Goal: Task Accomplishment & Management: Complete application form

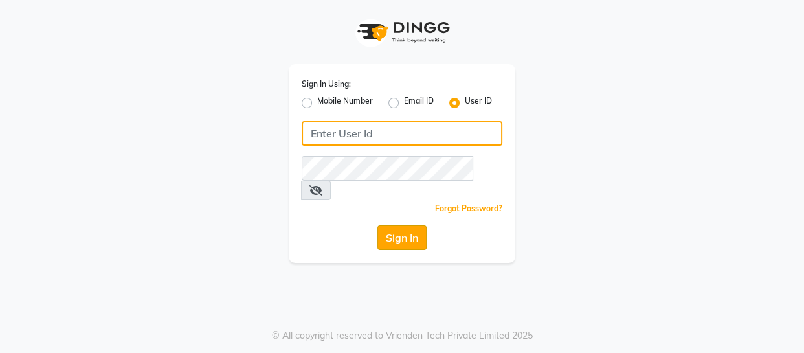
type input "thegelbottle"
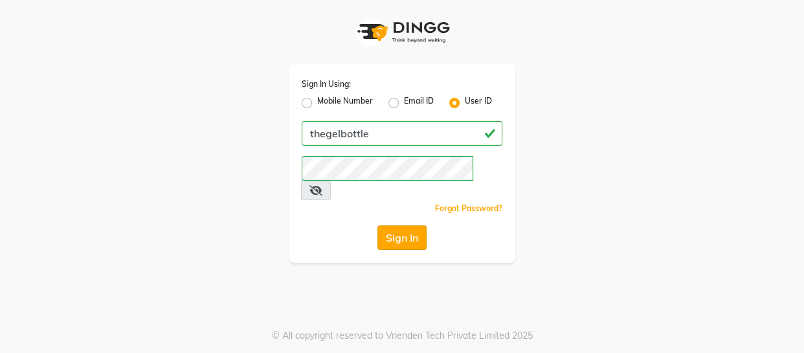
click at [398, 225] on button "Sign In" at bounding box center [402, 237] width 49 height 25
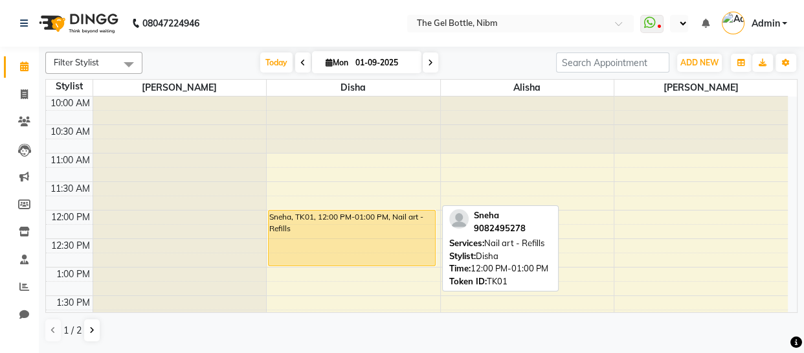
click at [328, 238] on div "Sneha, TK01, 12:00 PM-01:00 PM, Nail art - Refills" at bounding box center [352, 237] width 166 height 55
select select "1"
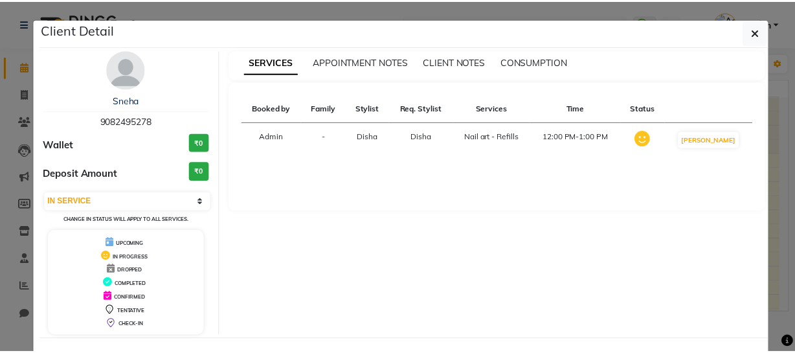
scroll to position [52, 0]
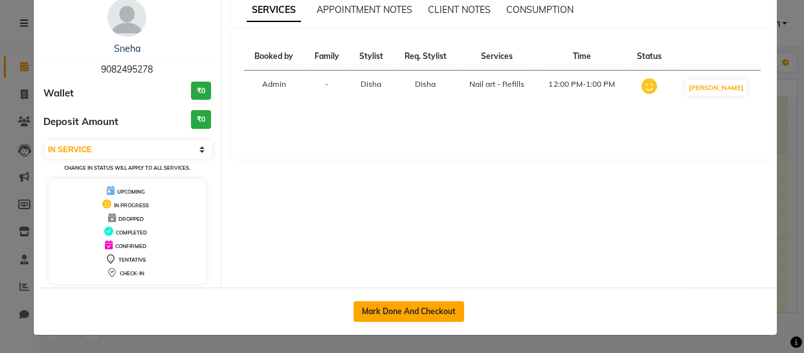
click at [395, 308] on button "Mark Done And Checkout" at bounding box center [409, 311] width 111 height 21
select select "service"
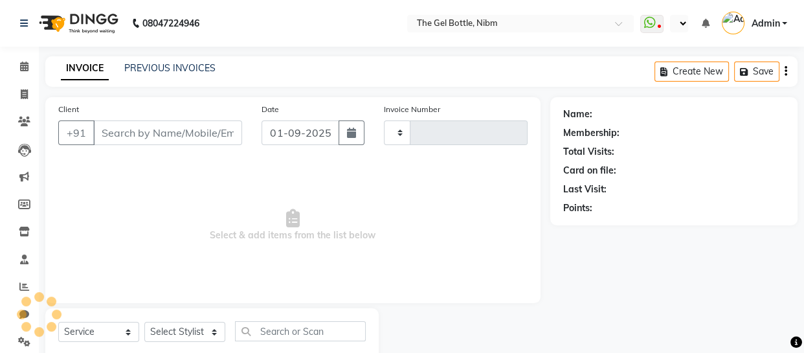
type input "0286"
select select "7762"
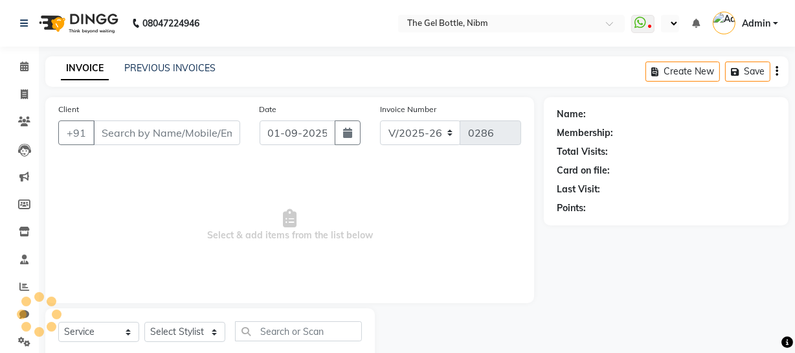
type input "9082495278"
select select "69370"
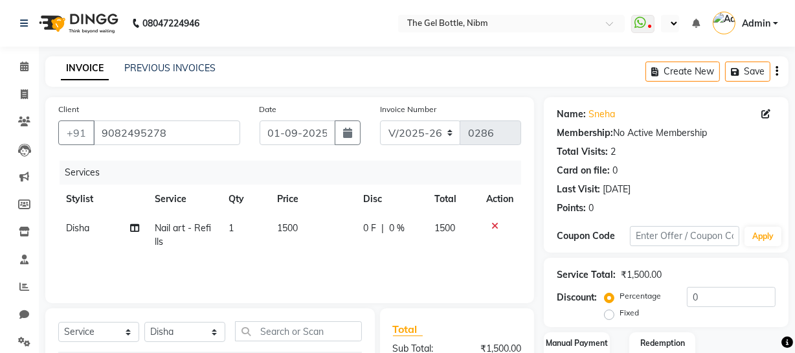
click at [288, 231] on span "1500" at bounding box center [288, 228] width 21 height 12
select select "69370"
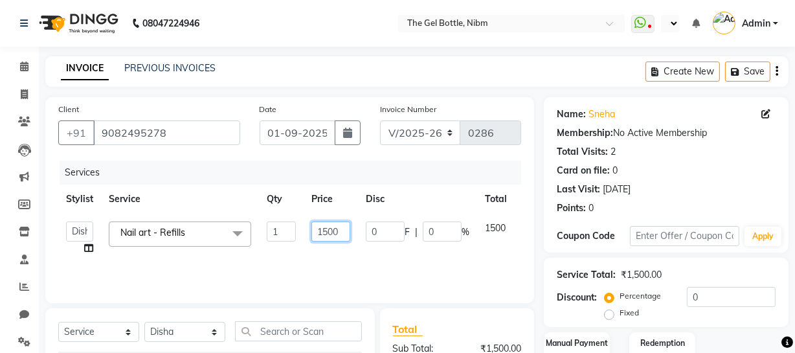
click at [341, 231] on input "1500" at bounding box center [331, 232] width 39 height 20
type input "1"
type input "1600"
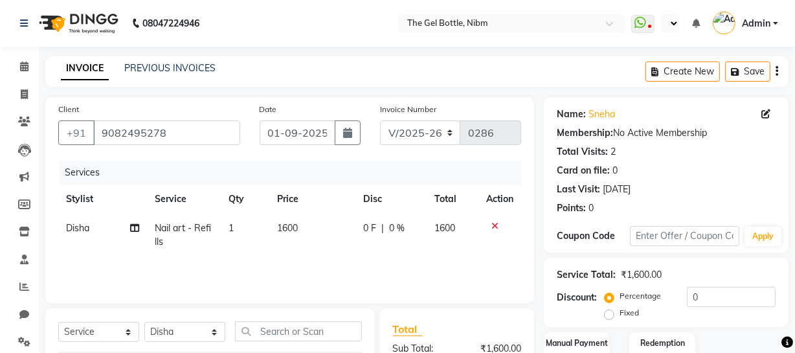
click at [620, 315] on label "Fixed" at bounding box center [629, 313] width 19 height 12
click at [609, 315] on input "Fixed" at bounding box center [612, 312] width 9 height 9
radio input "true"
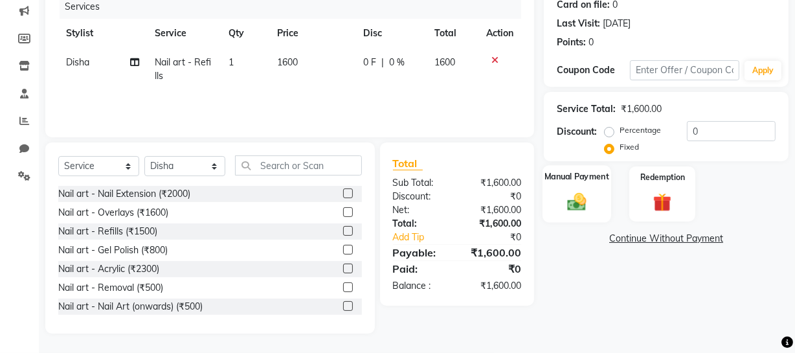
click at [577, 205] on img at bounding box center [577, 201] width 31 height 22
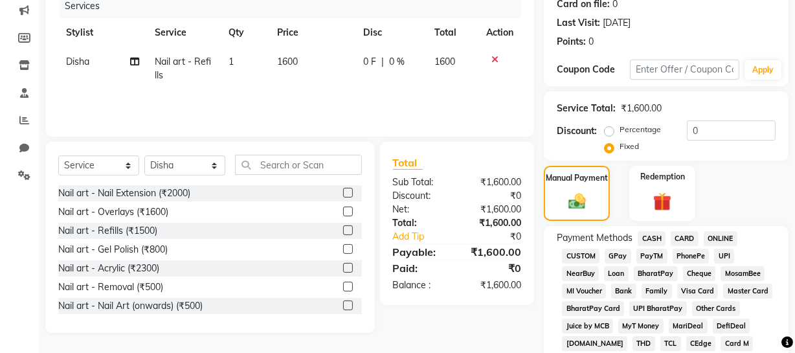
click at [615, 255] on span "GPay" at bounding box center [618, 256] width 27 height 15
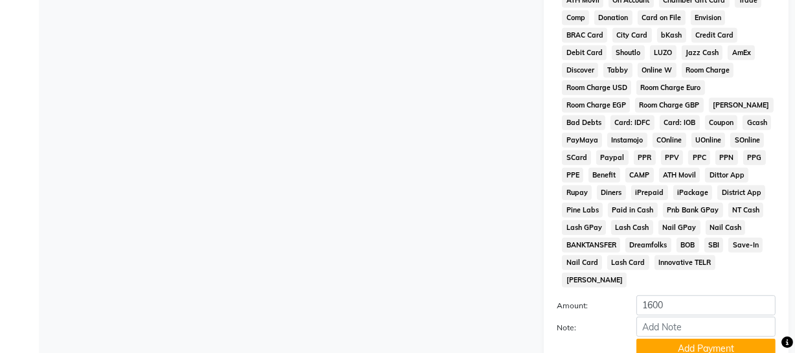
scroll to position [686, 0]
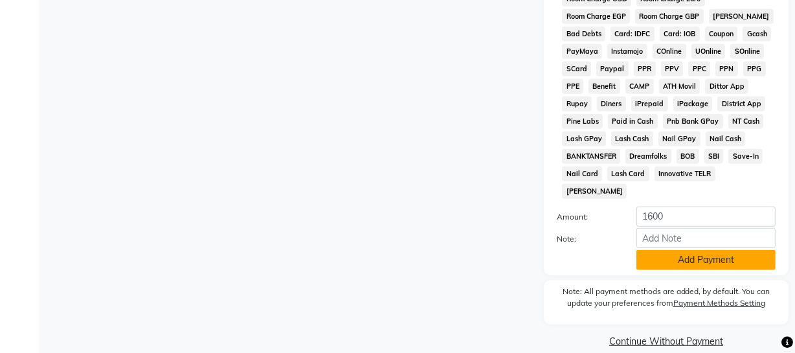
click at [691, 250] on button "Add Payment" at bounding box center [706, 260] width 139 height 20
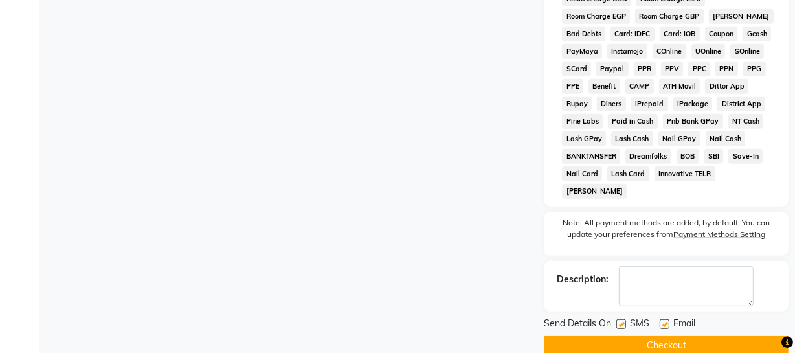
click at [665, 336] on button "Checkout" at bounding box center [666, 346] width 245 height 20
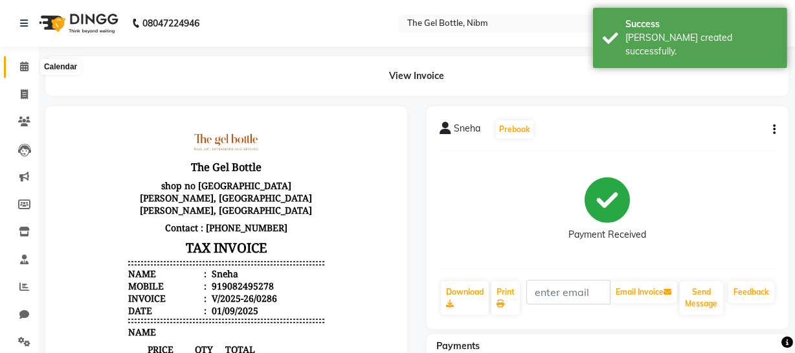
click at [22, 65] on icon at bounding box center [24, 67] width 8 height 10
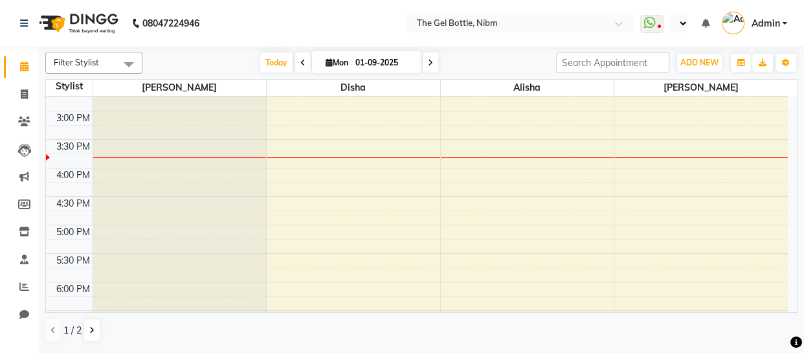
scroll to position [270, 0]
click at [297, 257] on div "10:00 AM 10:30 AM 11:00 AM 11:30 AM 12:00 PM 12:30 PM 1:00 PM 1:30 PM 2:00 PM 2…" at bounding box center [417, 139] width 742 height 626
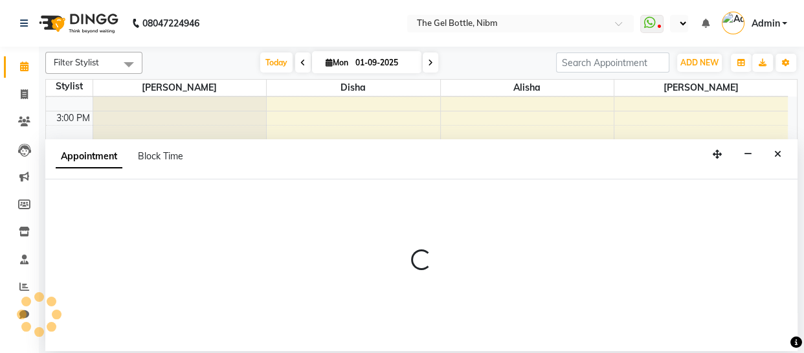
select select "69370"
select select "1050"
select select "tentative"
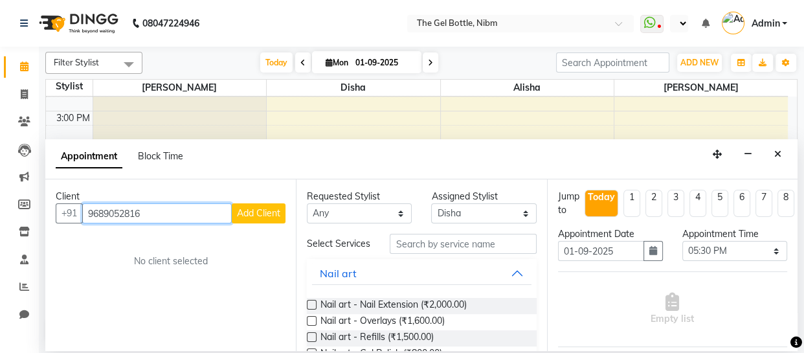
type input "9689052816"
click at [257, 215] on span "Add Client" at bounding box center [258, 213] width 43 height 12
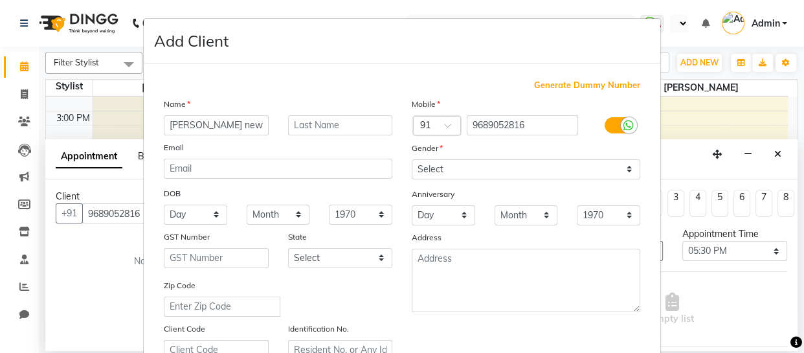
type input "[PERSON_NAME] new client"
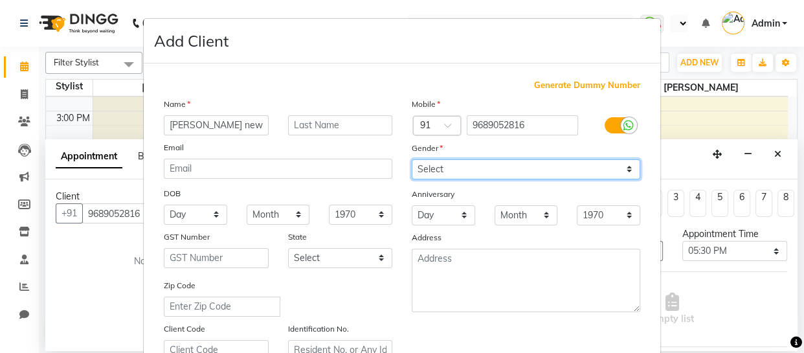
click at [626, 168] on select "Select [DEMOGRAPHIC_DATA] [DEMOGRAPHIC_DATA] Other Prefer Not To Say" at bounding box center [526, 169] width 229 height 20
select select "[DEMOGRAPHIC_DATA]"
click at [412, 159] on select "Select [DEMOGRAPHIC_DATA] [DEMOGRAPHIC_DATA] Other Prefer Not To Say" at bounding box center [526, 169] width 229 height 20
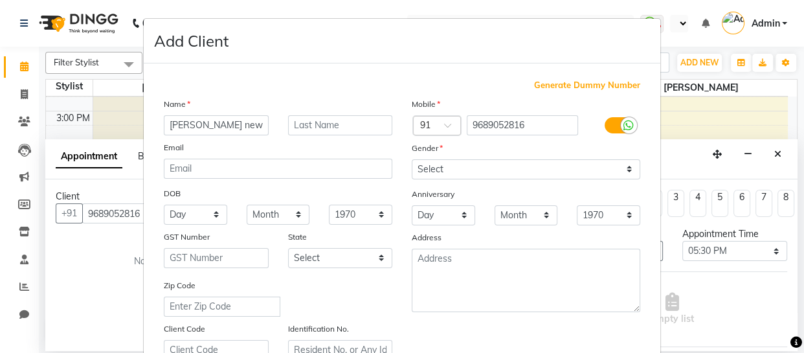
click at [624, 124] on icon at bounding box center [629, 126] width 10 height 12
click at [0, 0] on input "checkbox" at bounding box center [0, 0] width 0 height 0
click at [609, 126] on icon at bounding box center [613, 126] width 10 height 12
click at [0, 0] on input "checkbox" at bounding box center [0, 0] width 0 height 0
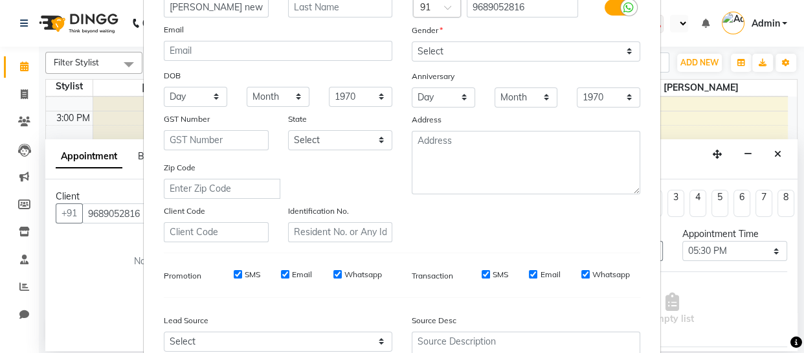
scroll to position [249, 0]
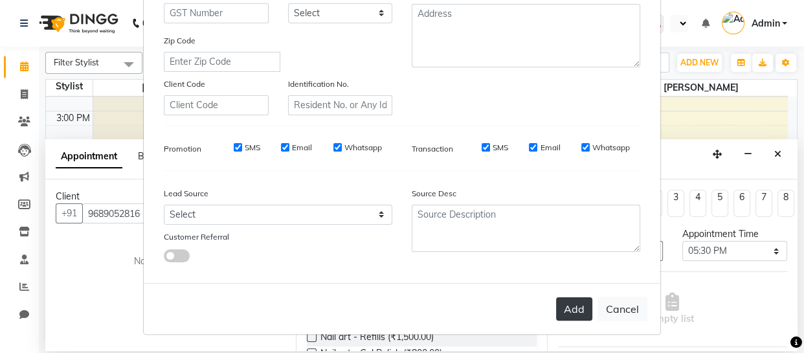
click at [572, 307] on button "Add" at bounding box center [574, 308] width 36 height 23
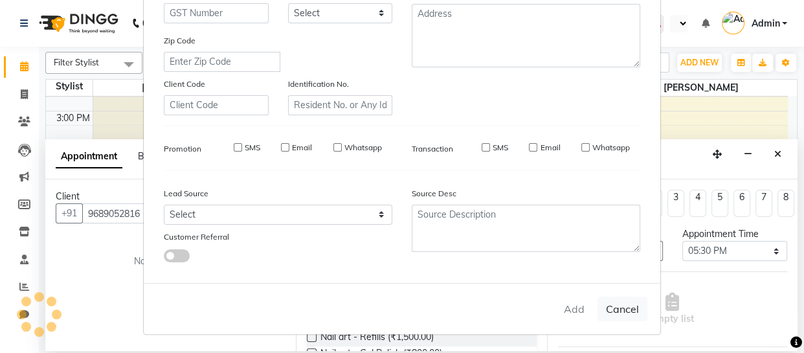
select select
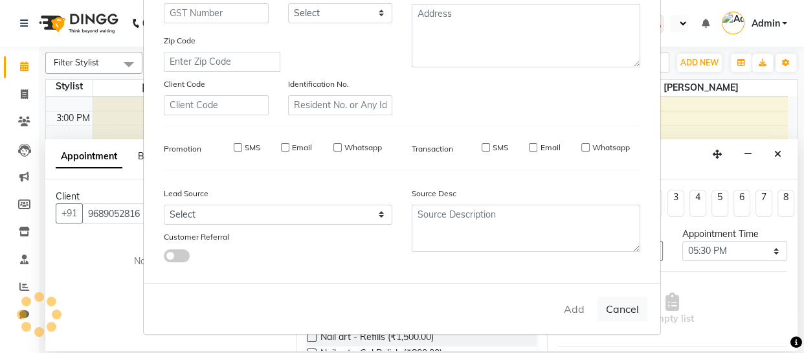
select select
checkbox input "false"
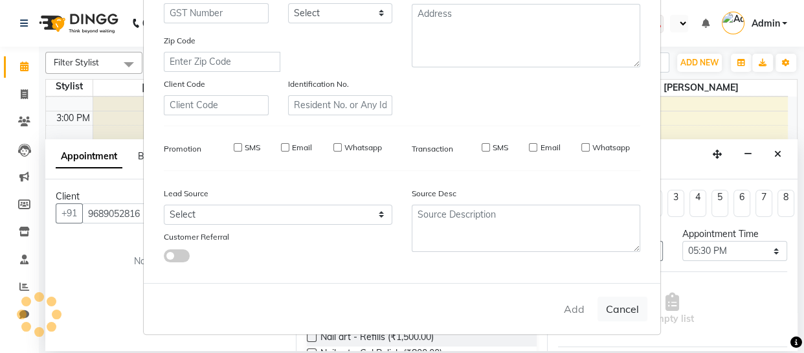
checkbox input "false"
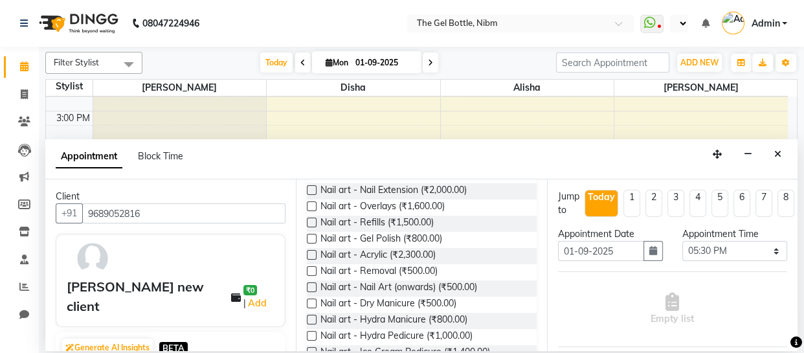
scroll to position [115, 0]
click at [310, 243] on label at bounding box center [312, 238] width 10 height 10
click at [310, 244] on input "checkbox" at bounding box center [311, 239] width 8 height 8
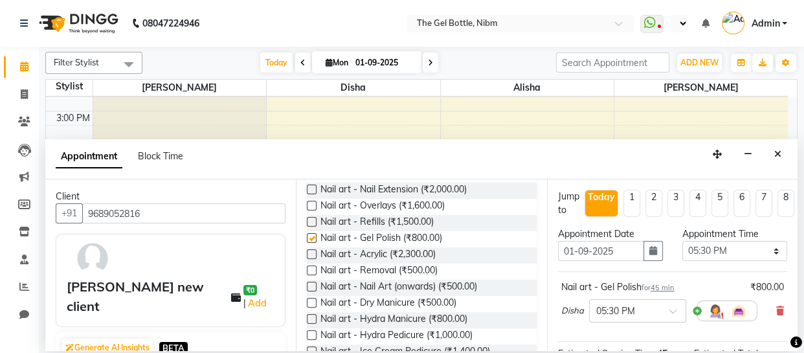
checkbox input "false"
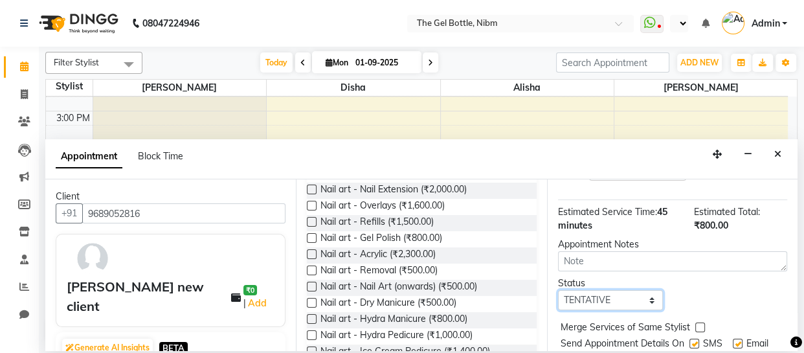
click at [647, 297] on select "Select TENTATIVE CONFIRM CHECK-IN UPCOMING" at bounding box center [610, 300] width 105 height 20
select select "confirm booking"
click at [558, 290] on select "Select TENTATIVE CONFIRM CHECK-IN UPCOMING" at bounding box center [610, 300] width 105 height 20
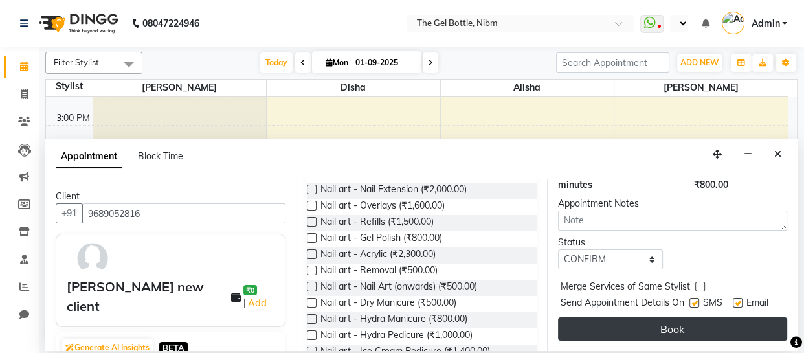
click at [669, 320] on button "Book" at bounding box center [672, 328] width 229 height 23
